Goal: Task Accomplishment & Management: Complete application form

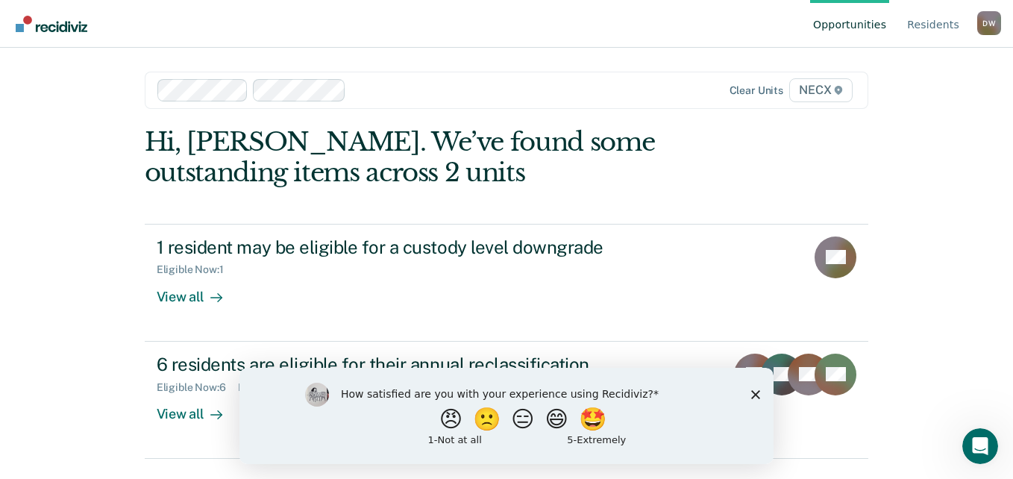
click at [753, 392] on icon "Close survey" at bounding box center [755, 393] width 9 height 9
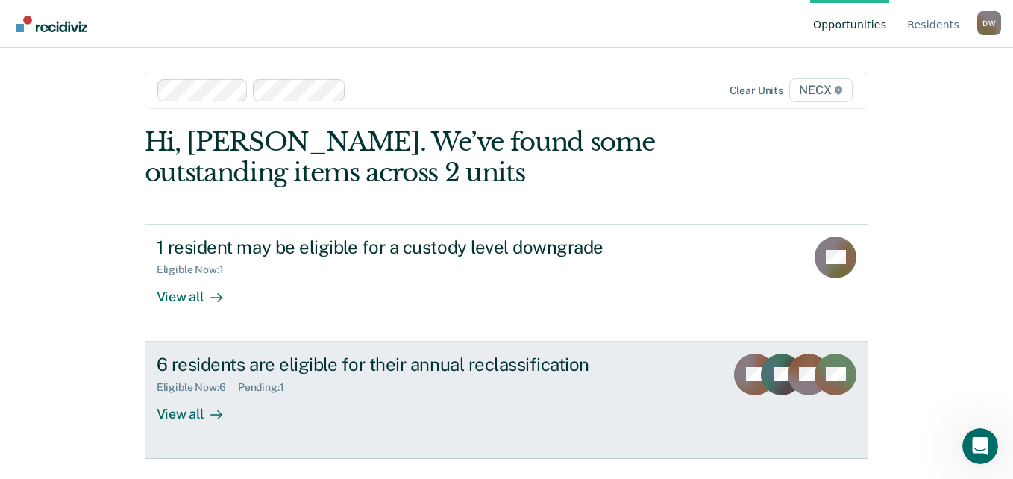
click at [322, 363] on div "6 residents are eligible for their annual reclassification" at bounding box center [419, 365] width 524 height 22
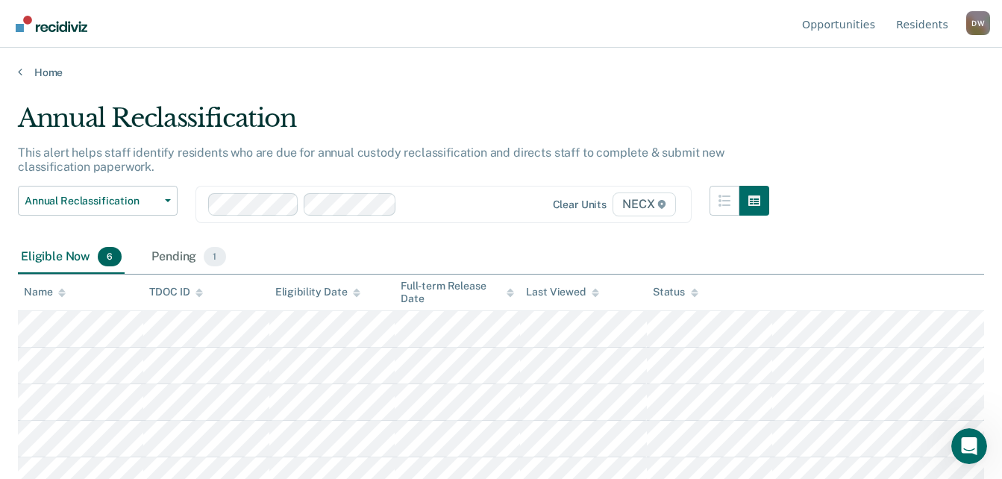
scroll to position [51, 0]
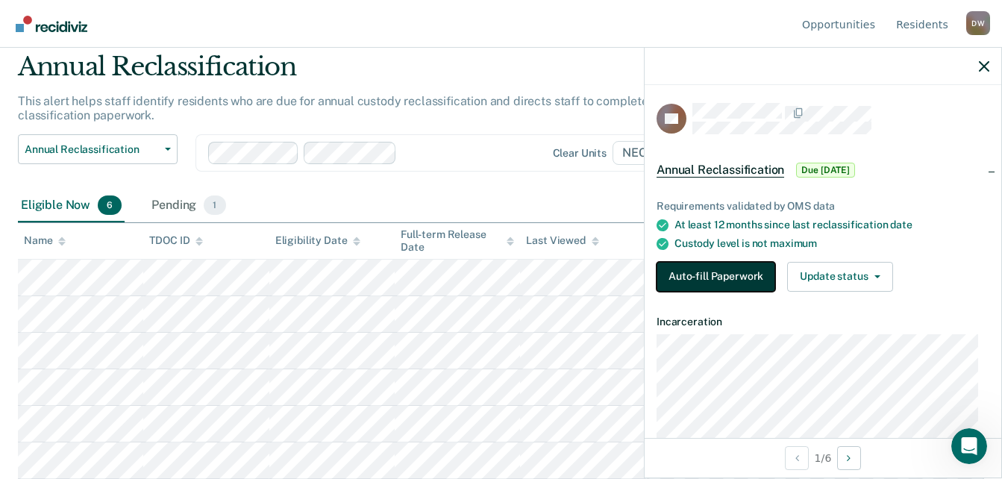
click at [721, 279] on button "Auto-fill Paperwork" at bounding box center [715, 277] width 119 height 30
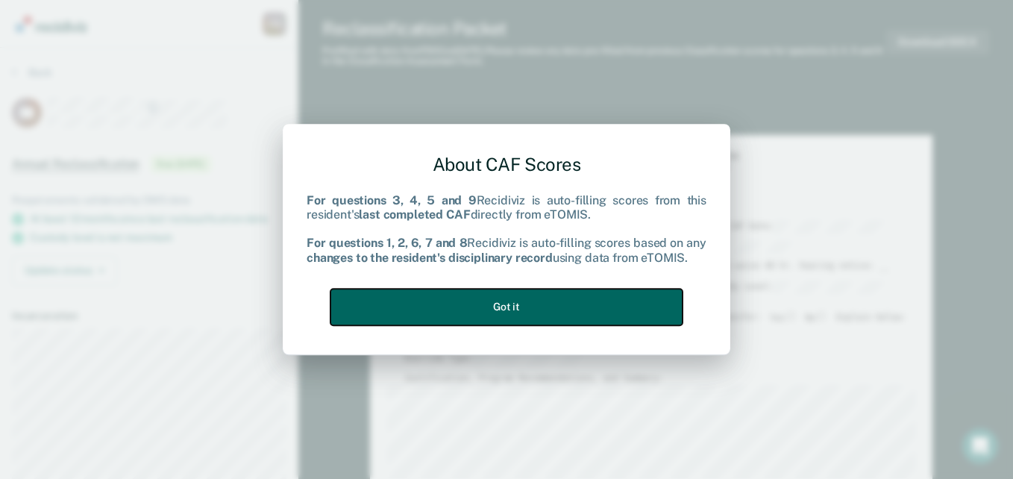
click at [501, 297] on button "Got it" at bounding box center [506, 307] width 352 height 37
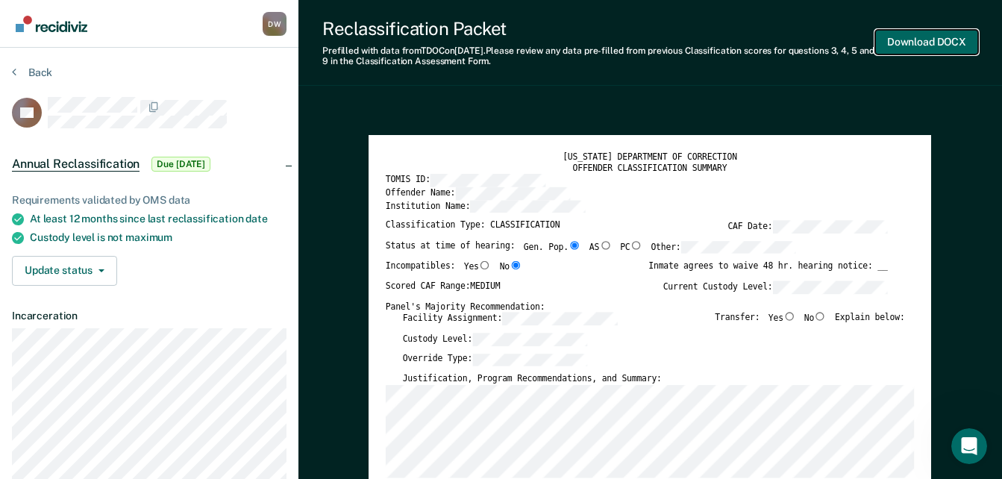
click at [915, 38] on button "Download DOCX" at bounding box center [926, 42] width 103 height 25
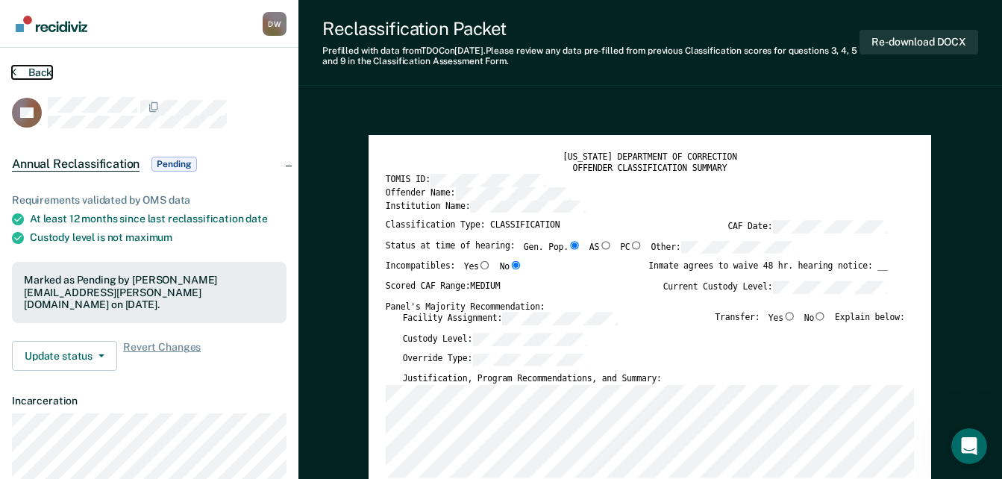
click at [40, 71] on button "Back" at bounding box center [32, 72] width 40 height 13
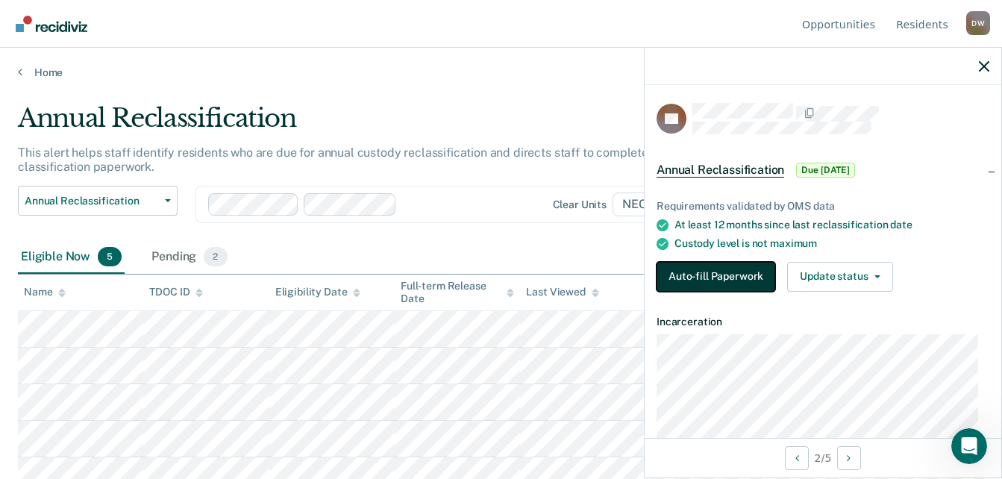
click at [730, 279] on button "Auto-fill Paperwork" at bounding box center [715, 277] width 119 height 30
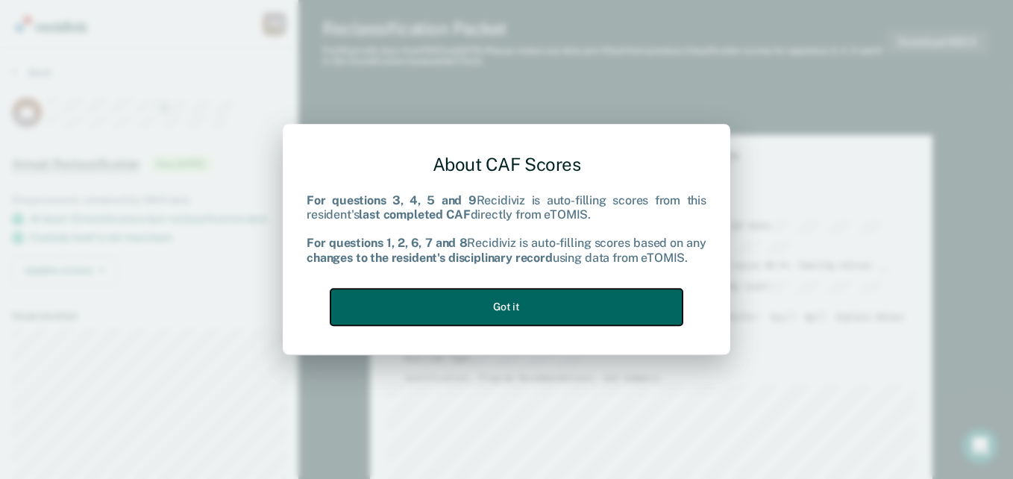
click at [505, 310] on button "Got it" at bounding box center [506, 307] width 352 height 37
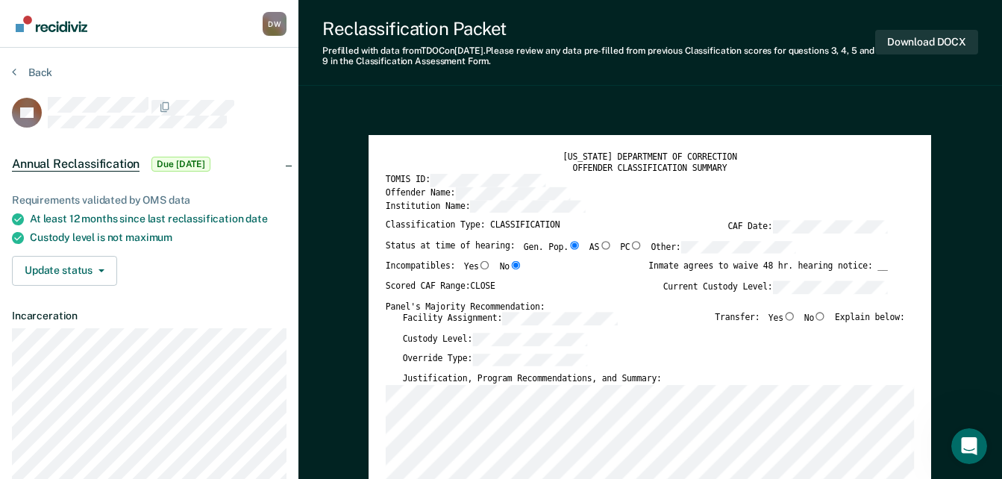
scroll to position [418, 0]
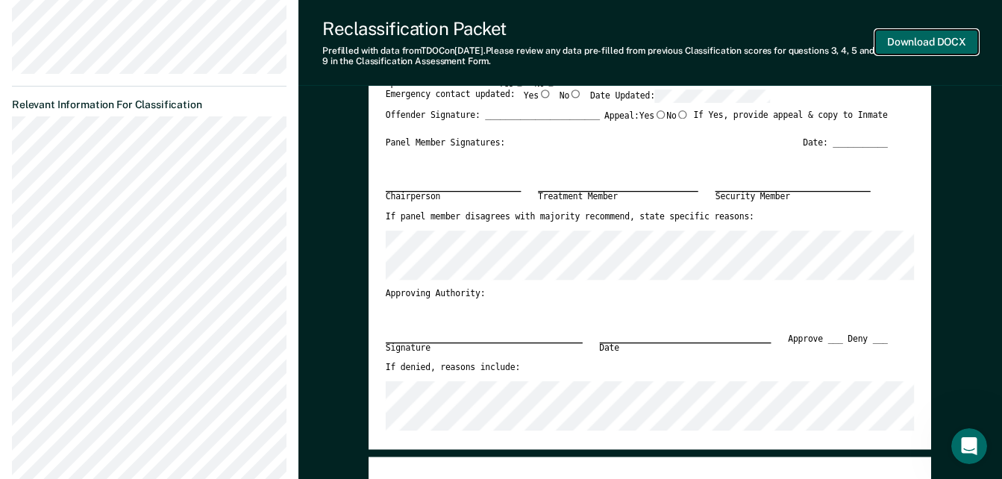
click at [918, 41] on button "Download DOCX" at bounding box center [926, 42] width 103 height 25
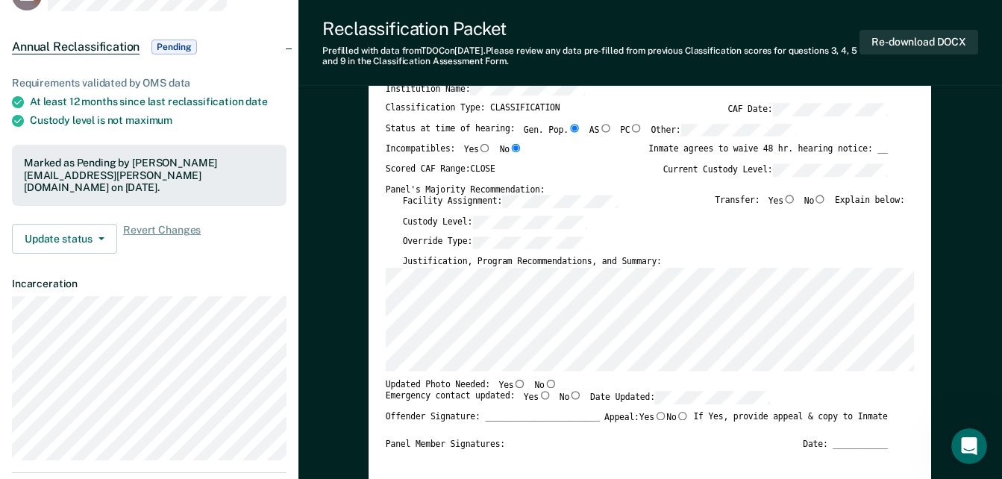
scroll to position [0, 0]
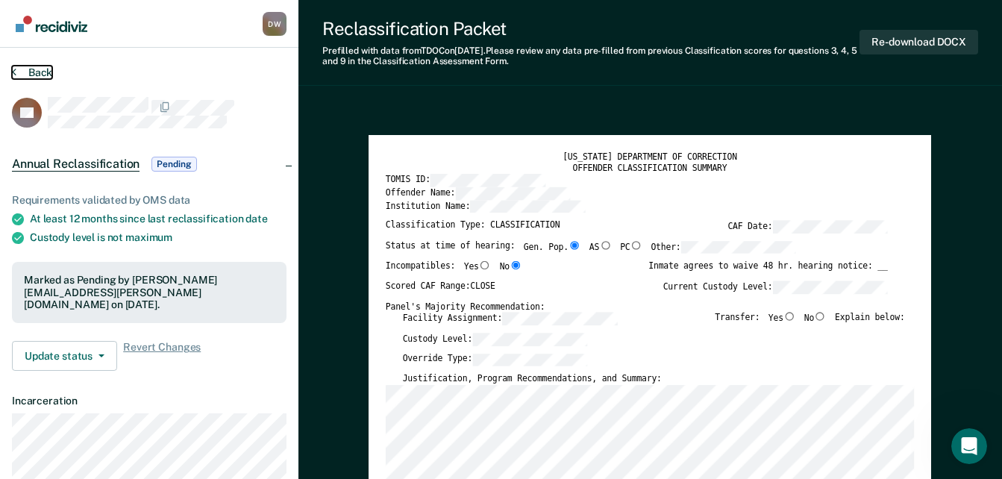
click at [41, 68] on button "Back" at bounding box center [32, 72] width 40 height 13
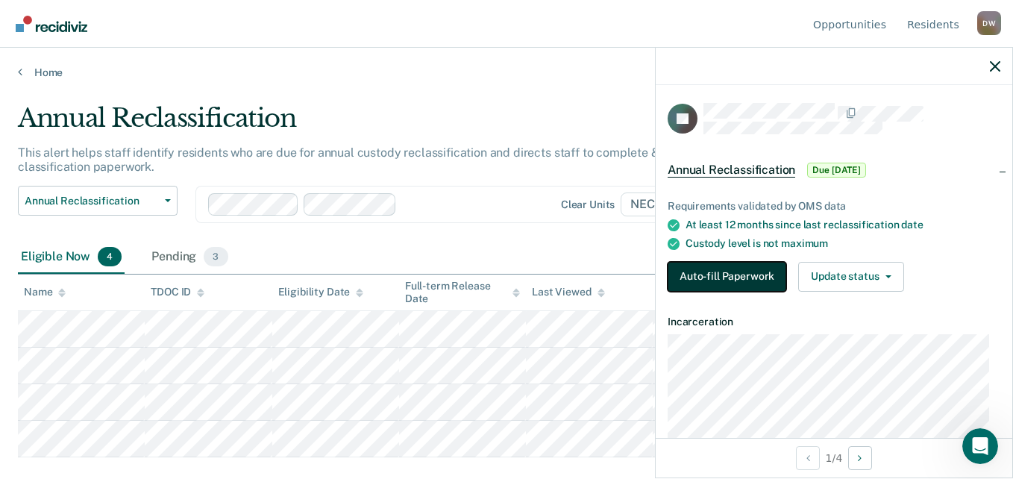
click at [725, 276] on button "Auto-fill Paperwork" at bounding box center [727, 277] width 119 height 30
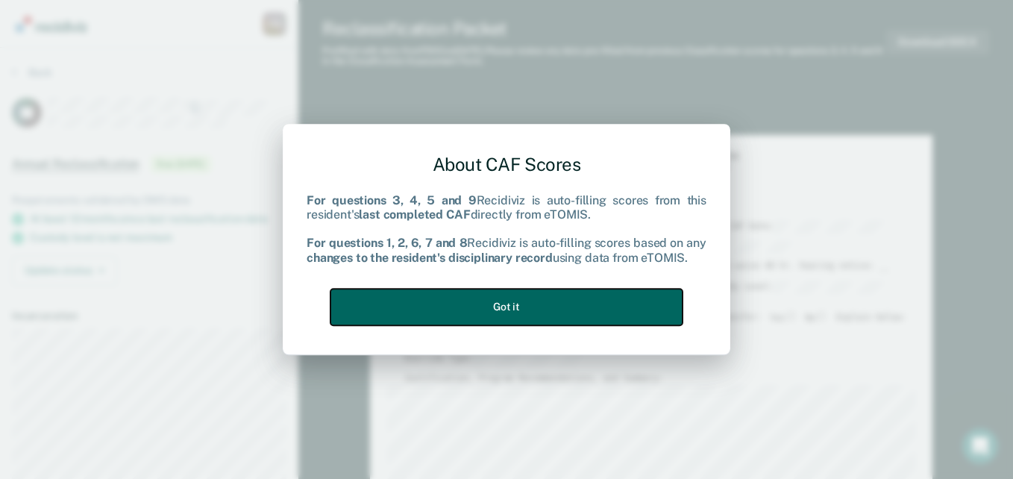
click at [543, 306] on button "Got it" at bounding box center [506, 307] width 352 height 37
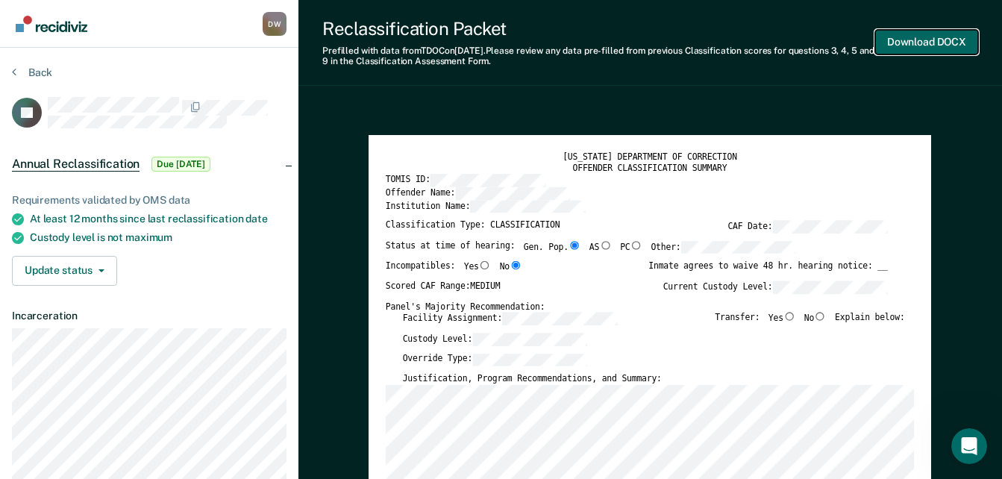
click at [911, 37] on button "Download DOCX" at bounding box center [926, 42] width 103 height 25
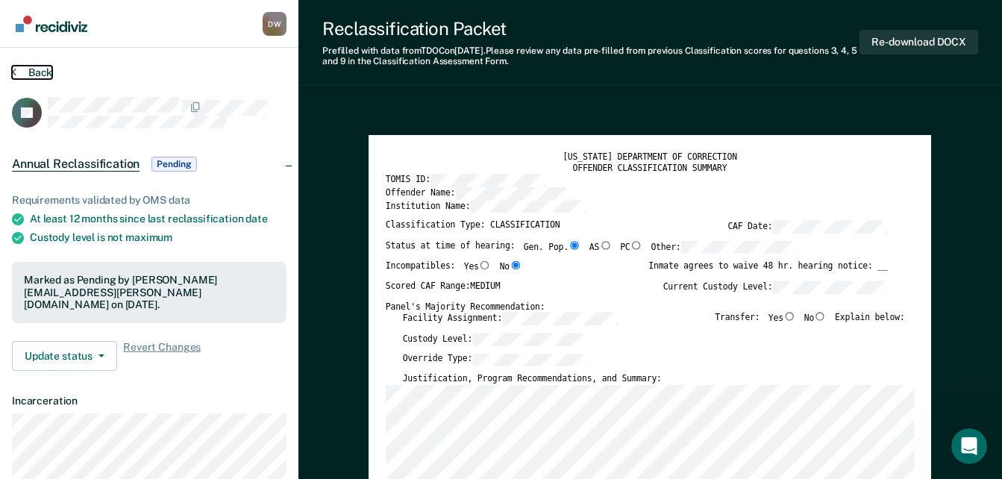
click at [44, 72] on button "Back" at bounding box center [32, 72] width 40 height 13
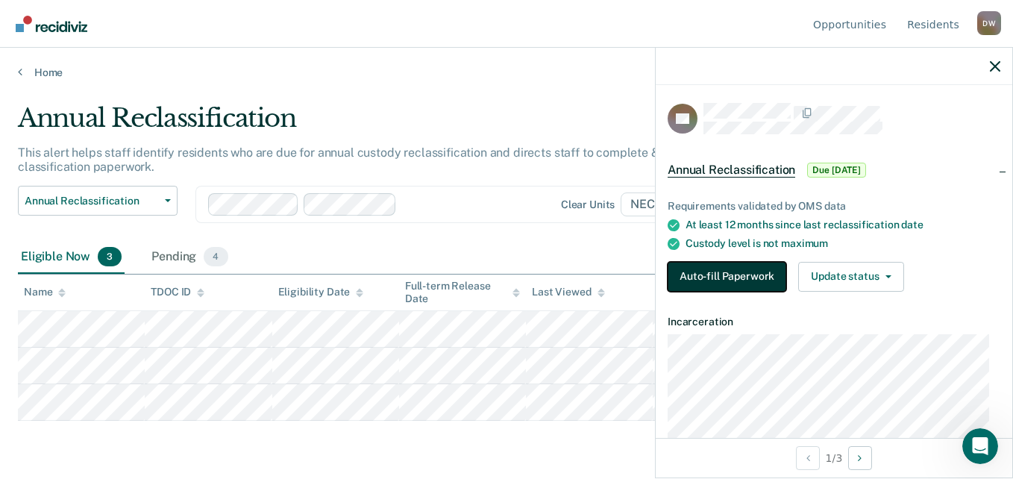
click at [742, 274] on button "Auto-fill Paperwork" at bounding box center [727, 277] width 119 height 30
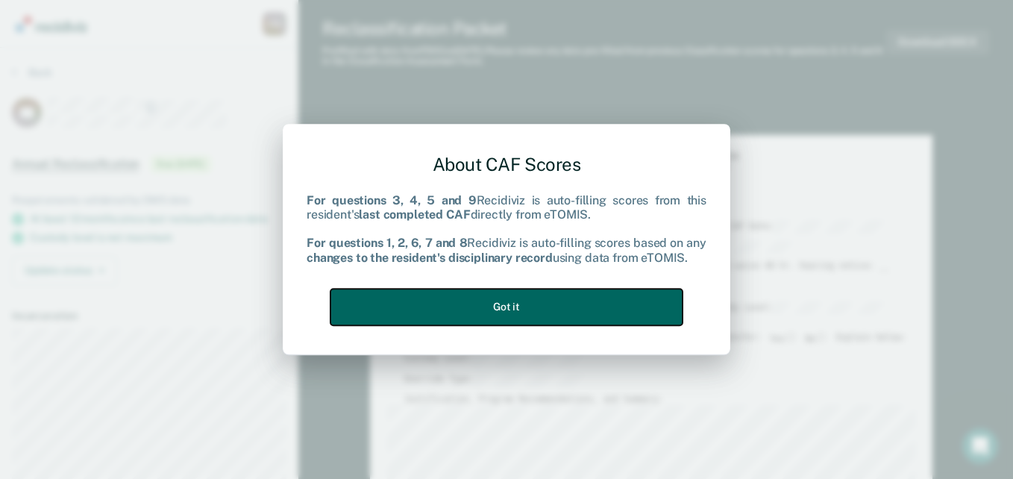
click at [509, 307] on button "Got it" at bounding box center [506, 307] width 352 height 37
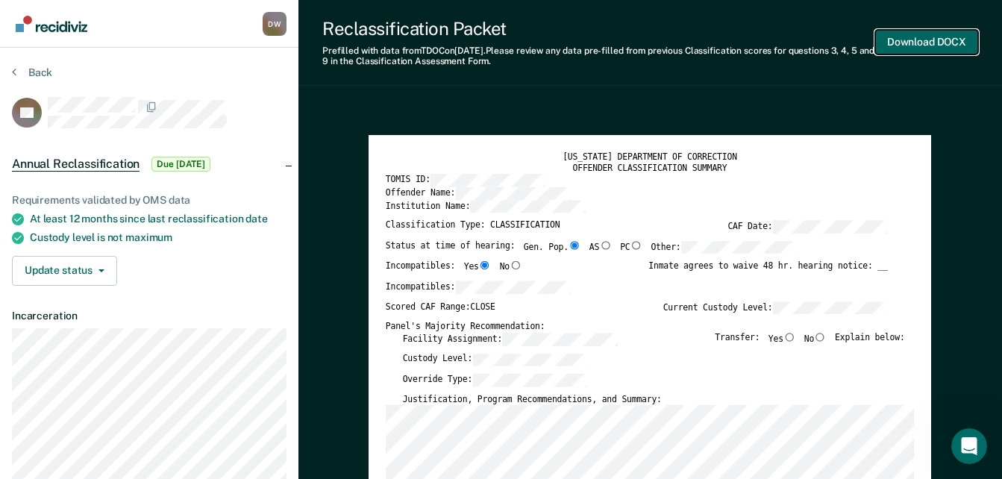
click at [931, 42] on button "Download DOCX" at bounding box center [926, 42] width 103 height 25
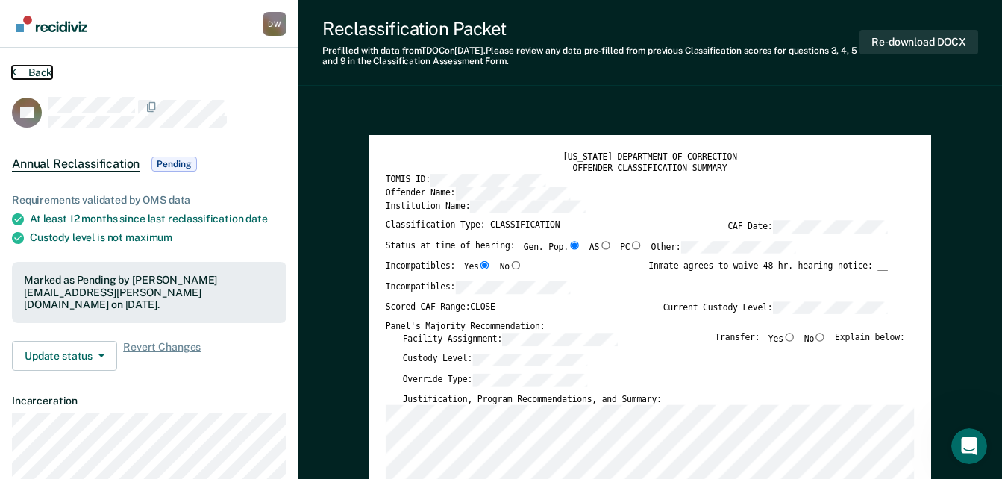
click at [31, 75] on button "Back" at bounding box center [32, 72] width 40 height 13
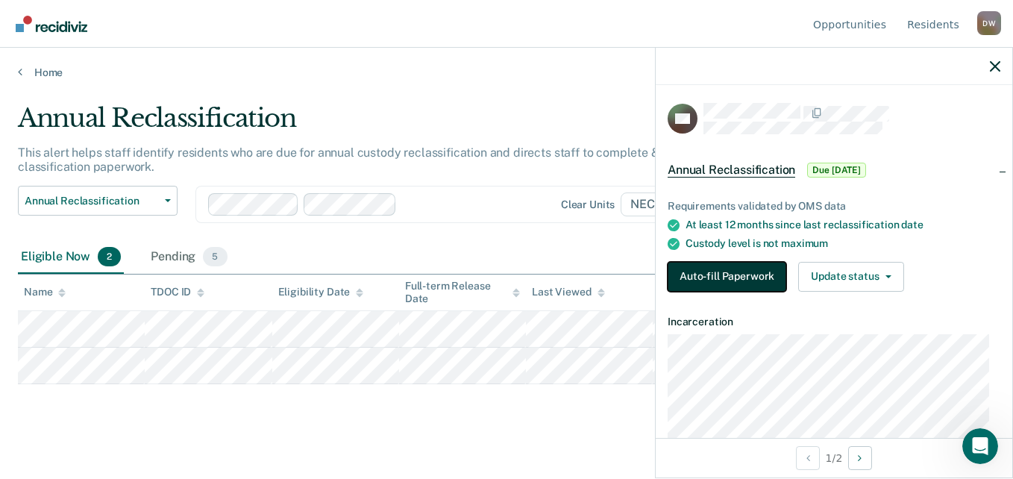
click at [742, 272] on button "Auto-fill Paperwork" at bounding box center [727, 277] width 119 height 30
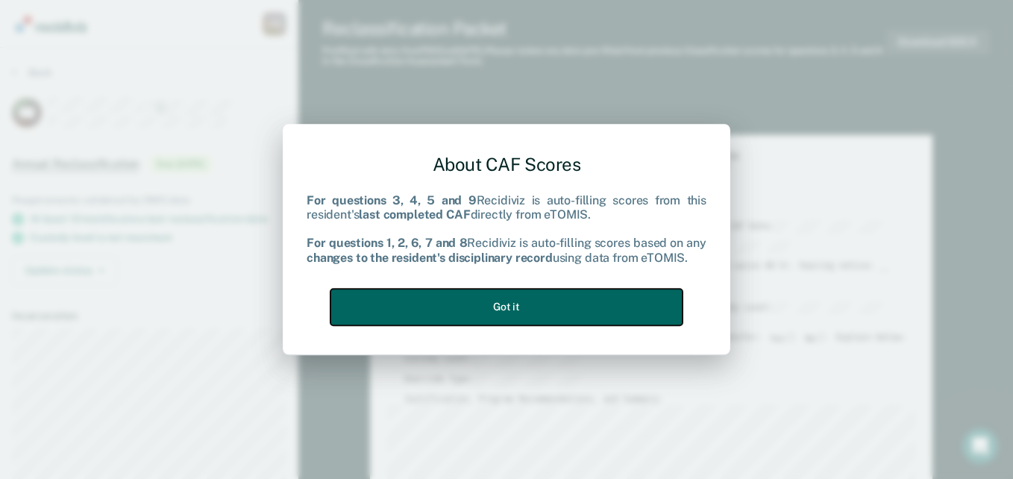
click at [527, 303] on button "Got it" at bounding box center [506, 307] width 352 height 37
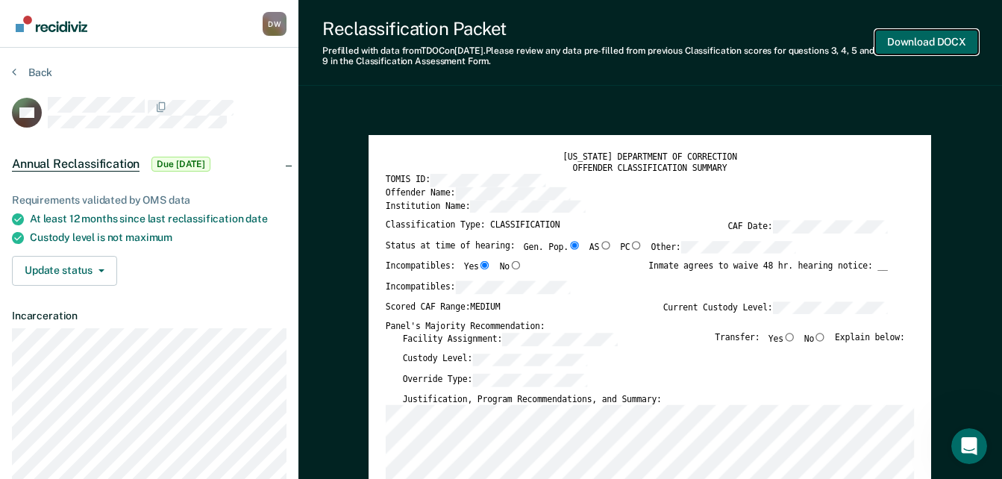
click at [927, 38] on button "Download DOCX" at bounding box center [926, 42] width 103 height 25
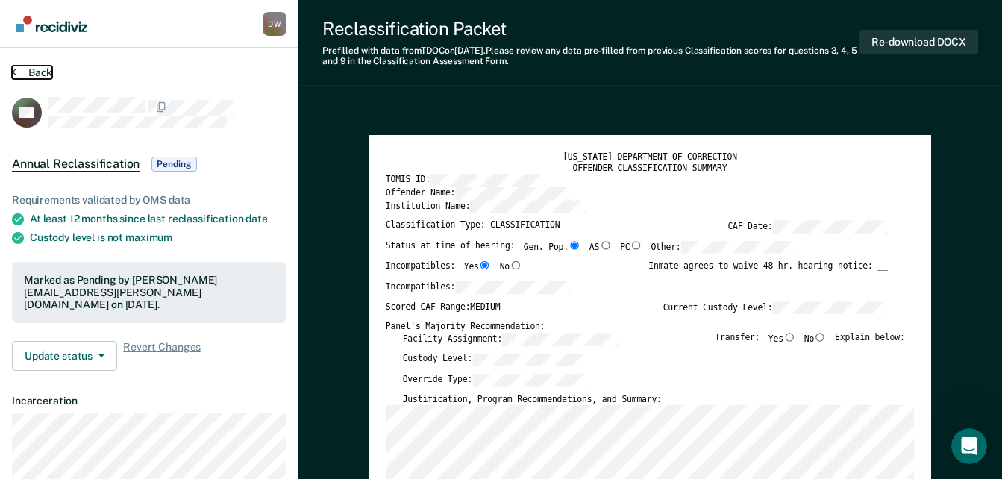
click at [34, 66] on button "Back" at bounding box center [32, 72] width 40 height 13
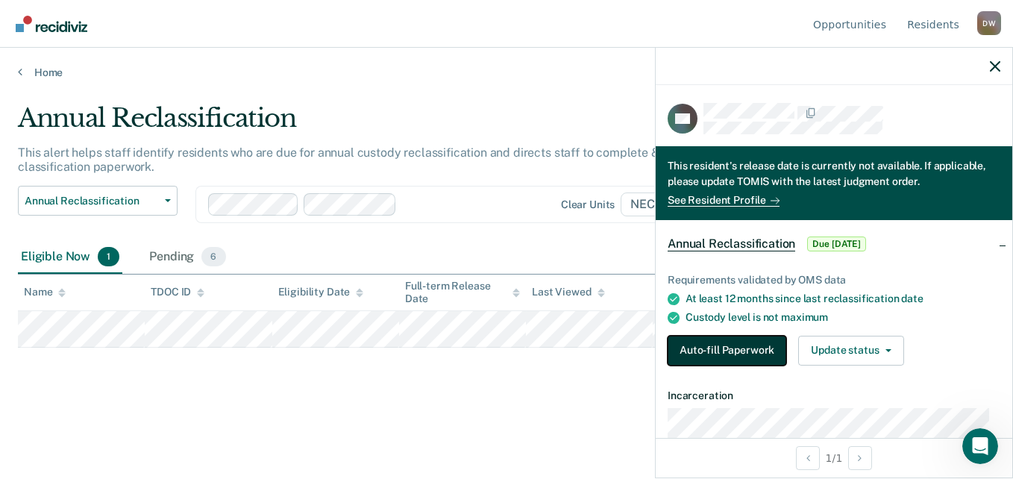
click at [737, 345] on button "Auto-fill Paperwork" at bounding box center [727, 351] width 119 height 30
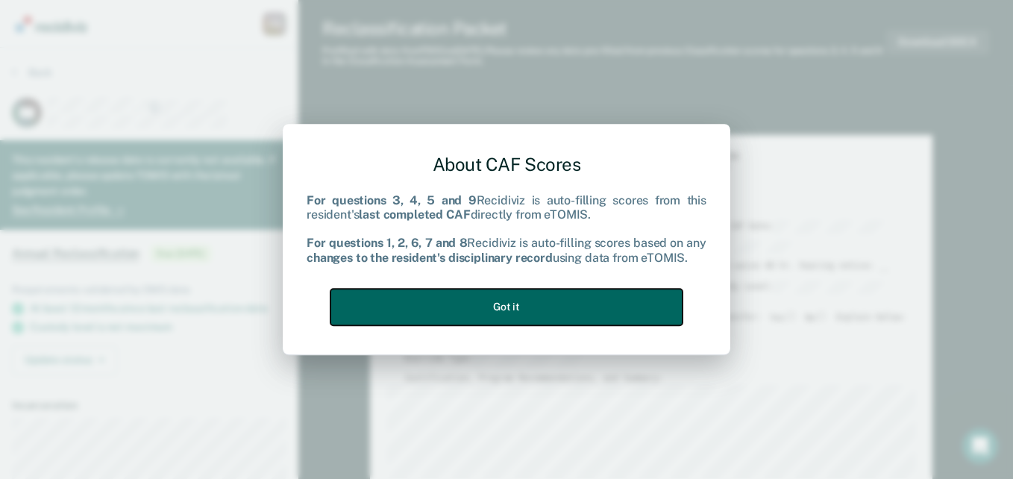
click at [503, 310] on button "Got it" at bounding box center [506, 307] width 352 height 37
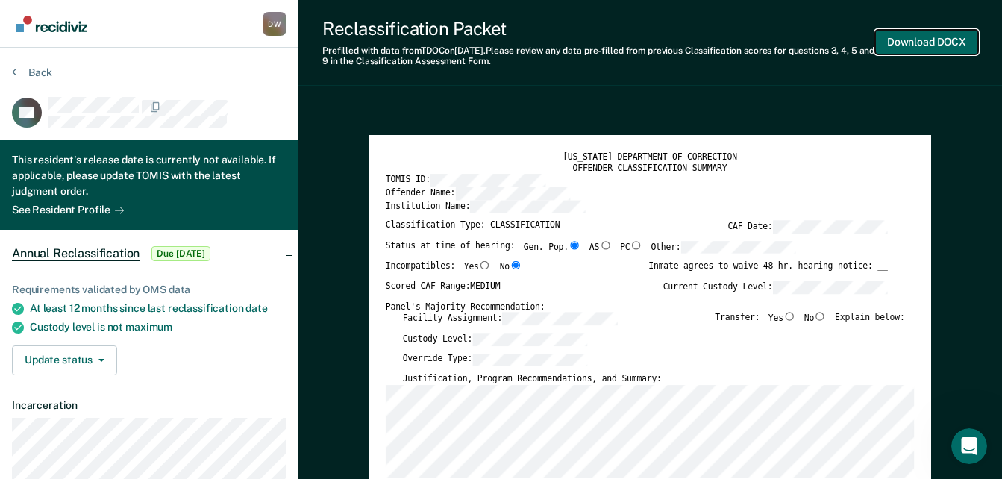
click at [924, 38] on button "Download DOCX" at bounding box center [926, 42] width 103 height 25
type textarea "x"
